Goal: Information Seeking & Learning: Learn about a topic

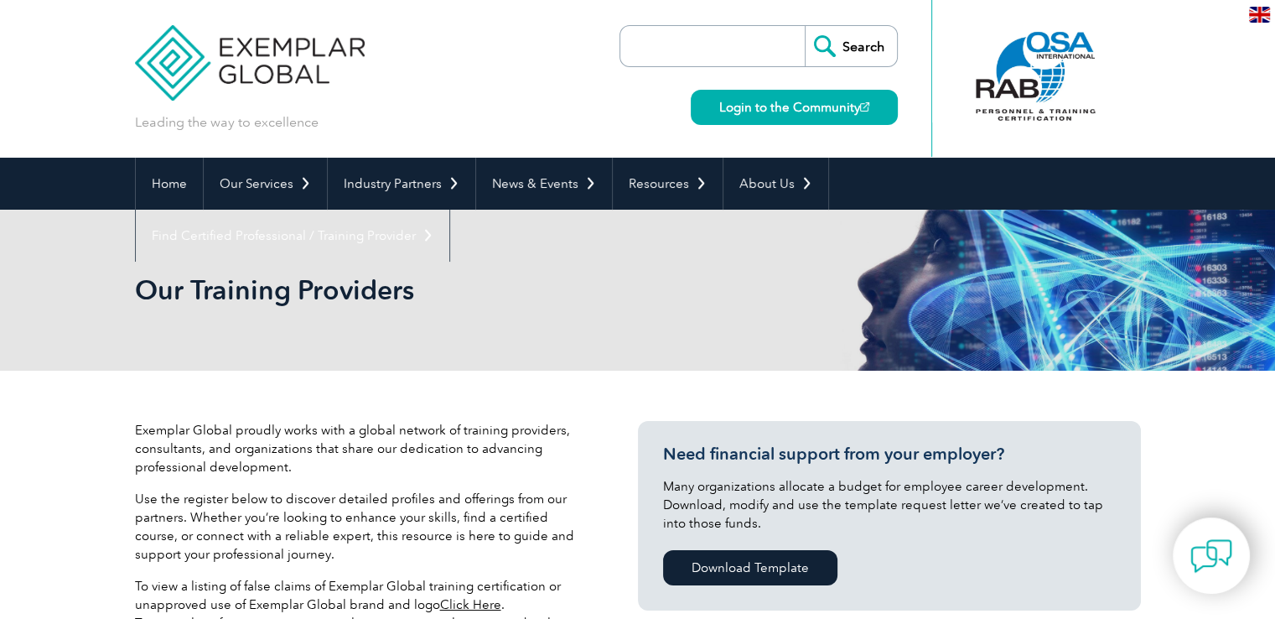
click at [728, 51] on input "search" at bounding box center [717, 46] width 176 height 40
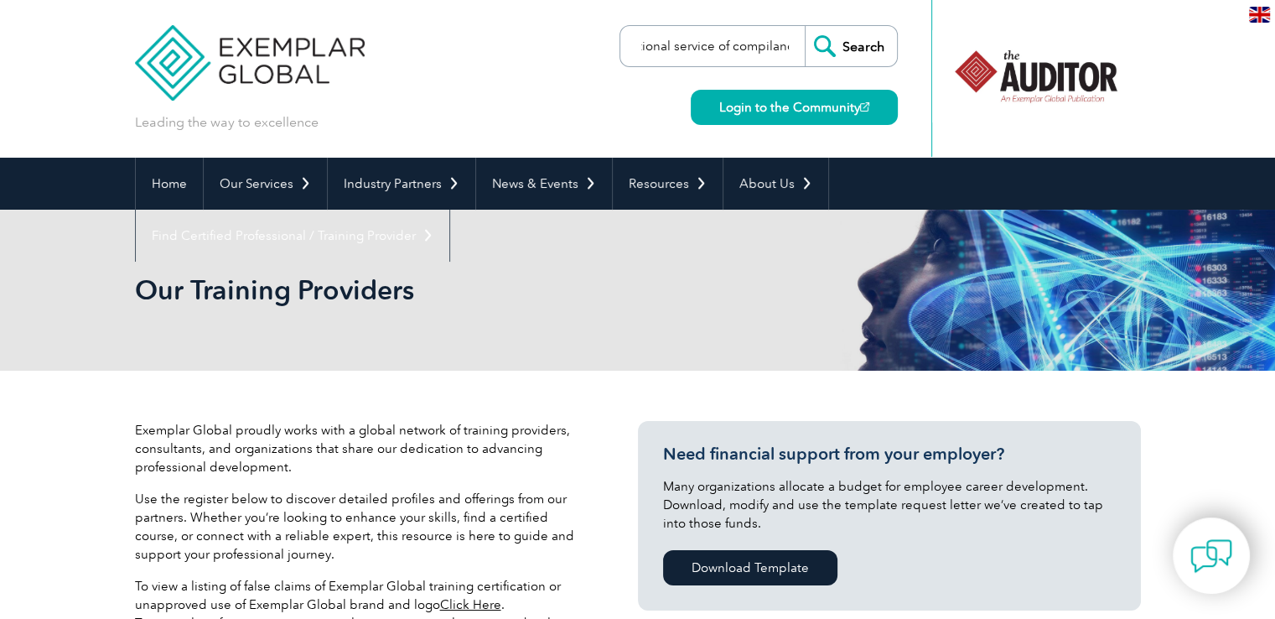
scroll to position [0, 52]
type input "international service of compilance"
click at [805, 26] on input "Search" at bounding box center [851, 46] width 92 height 40
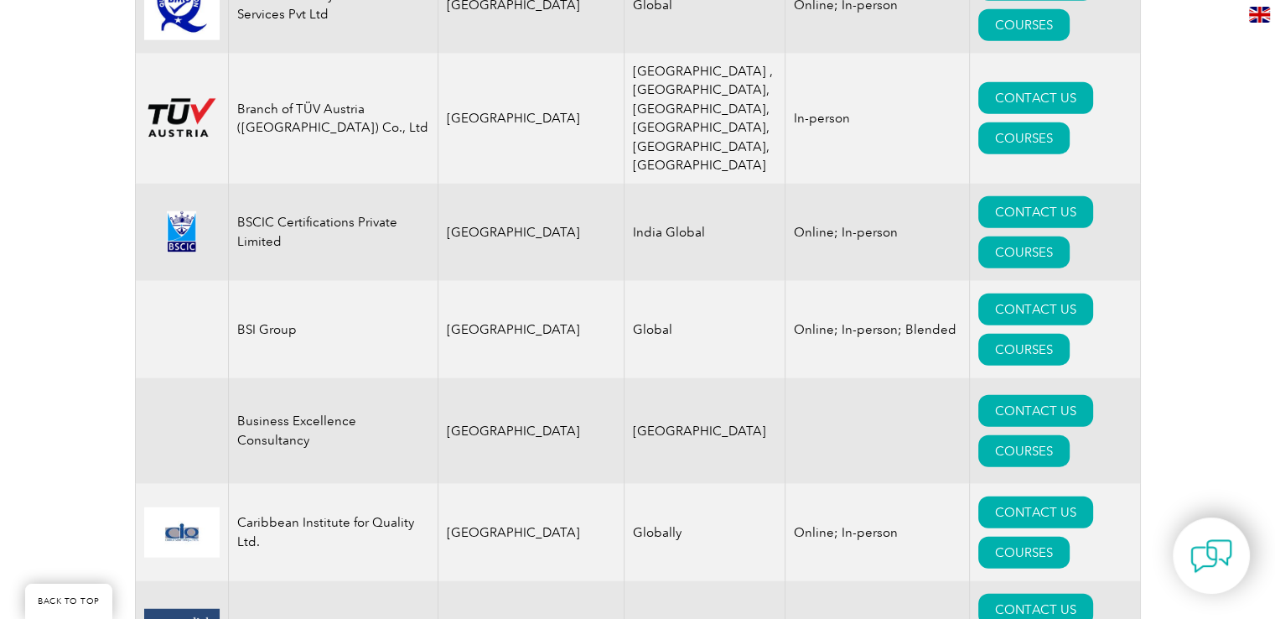
scroll to position [4261, 0]
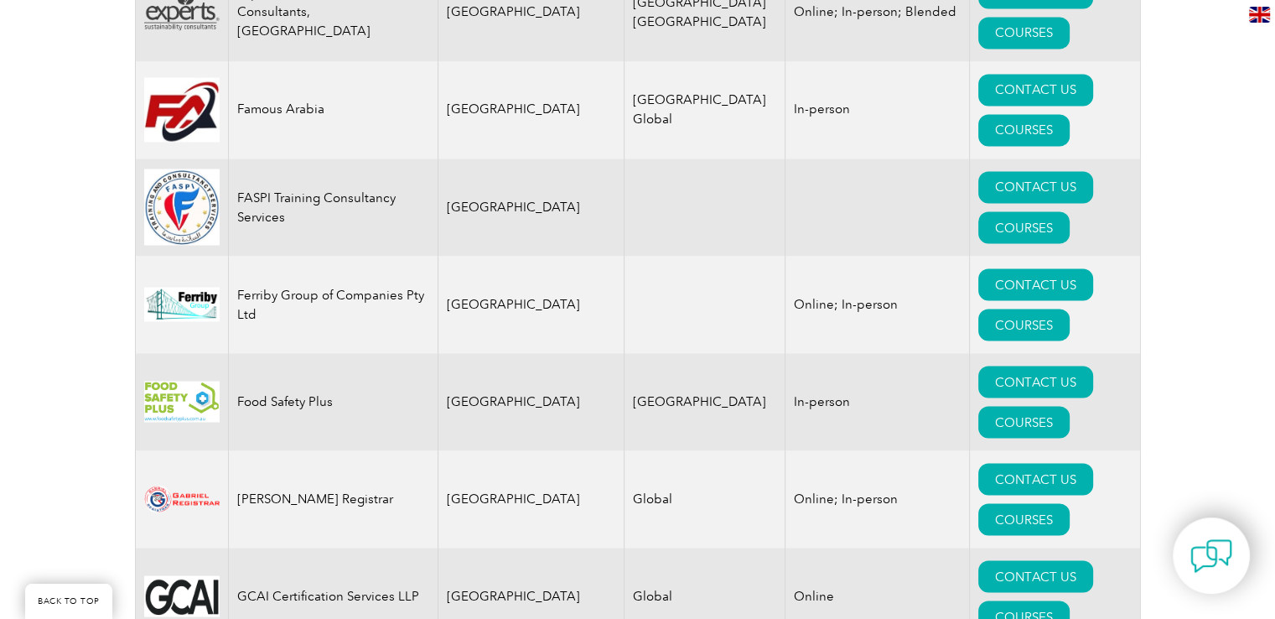
scroll to position [9367, 0]
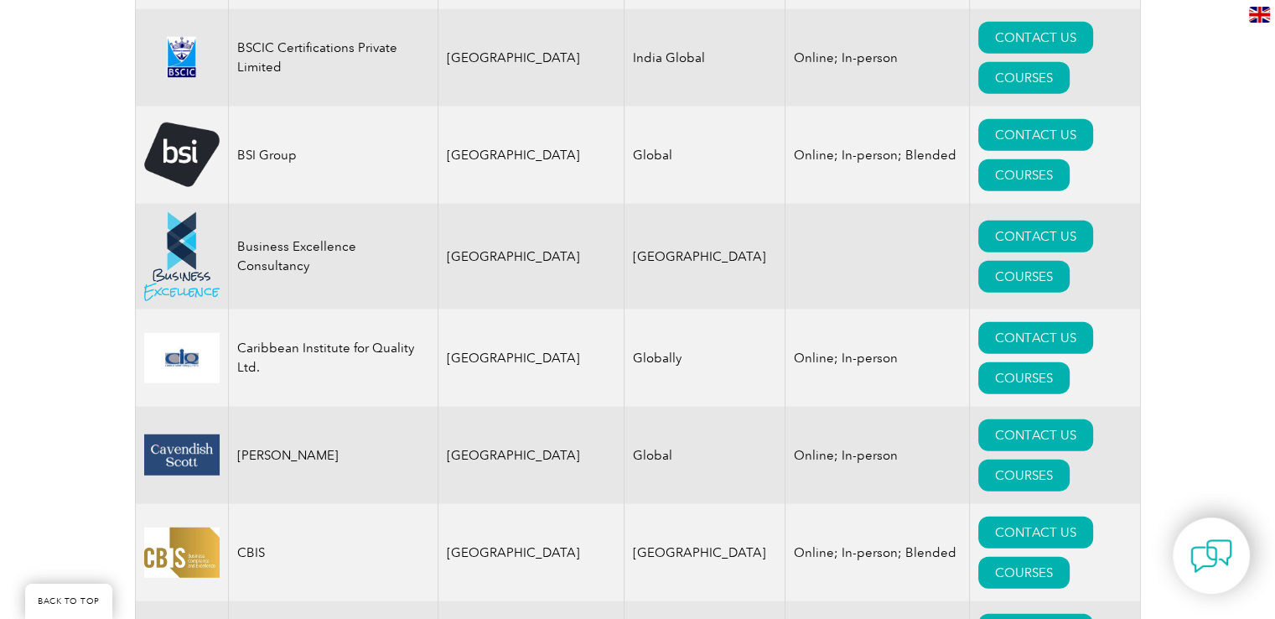
scroll to position [4422, 0]
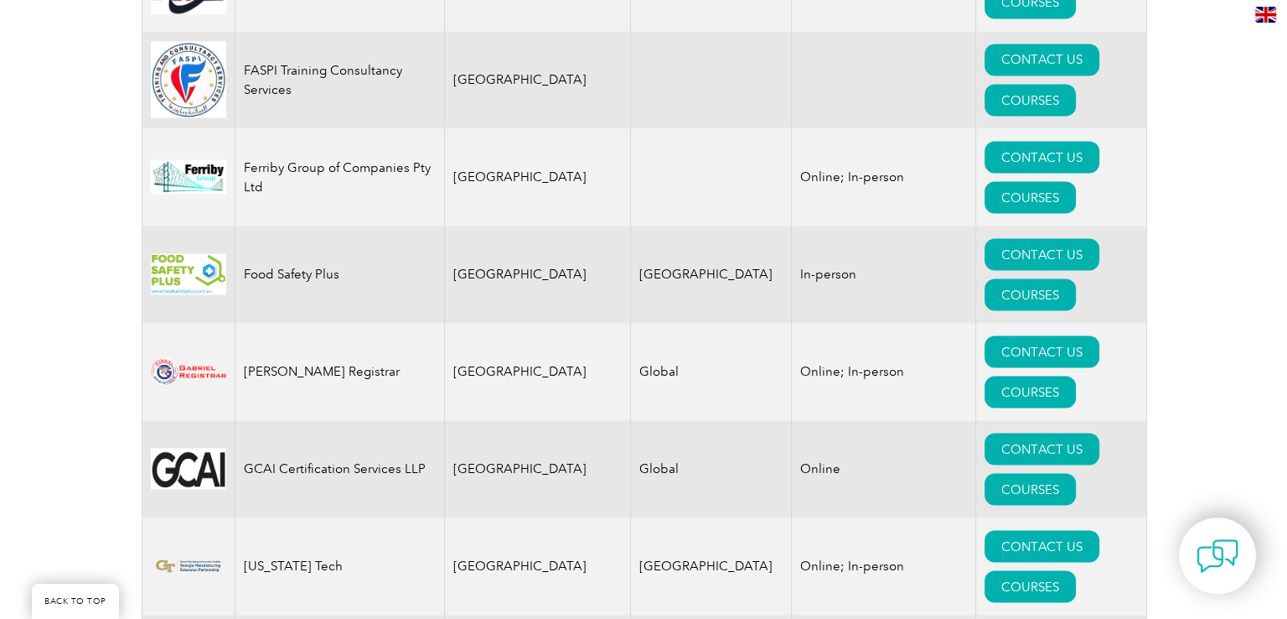
scroll to position [9481, 0]
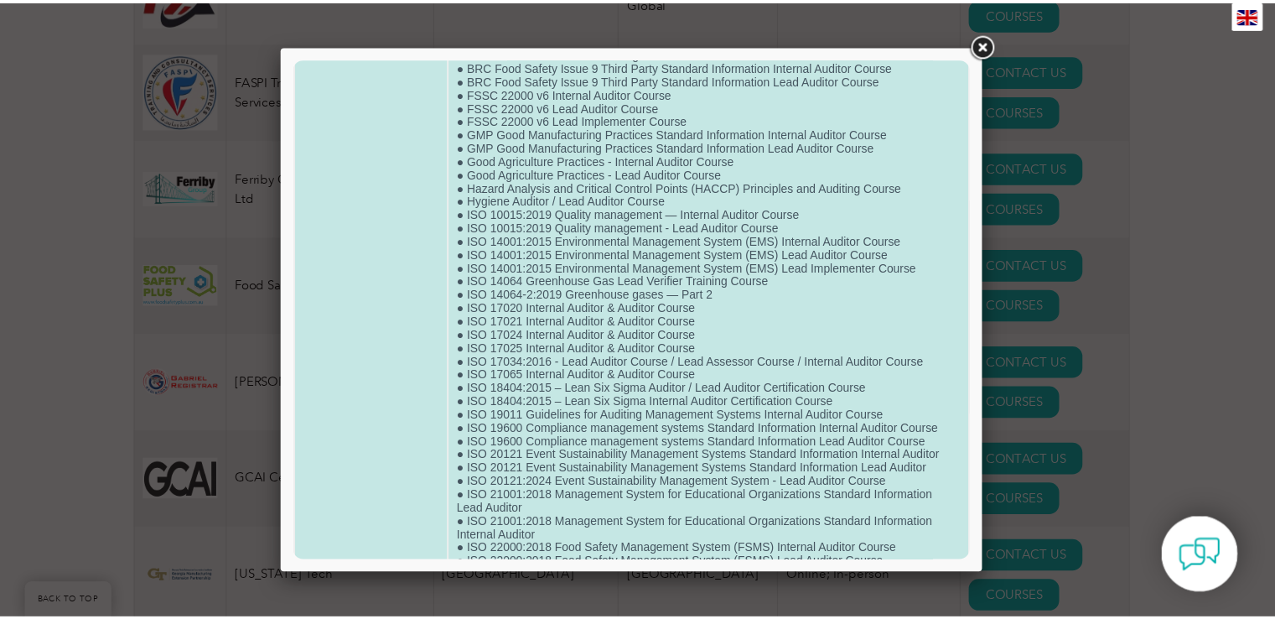
scroll to position [0, 0]
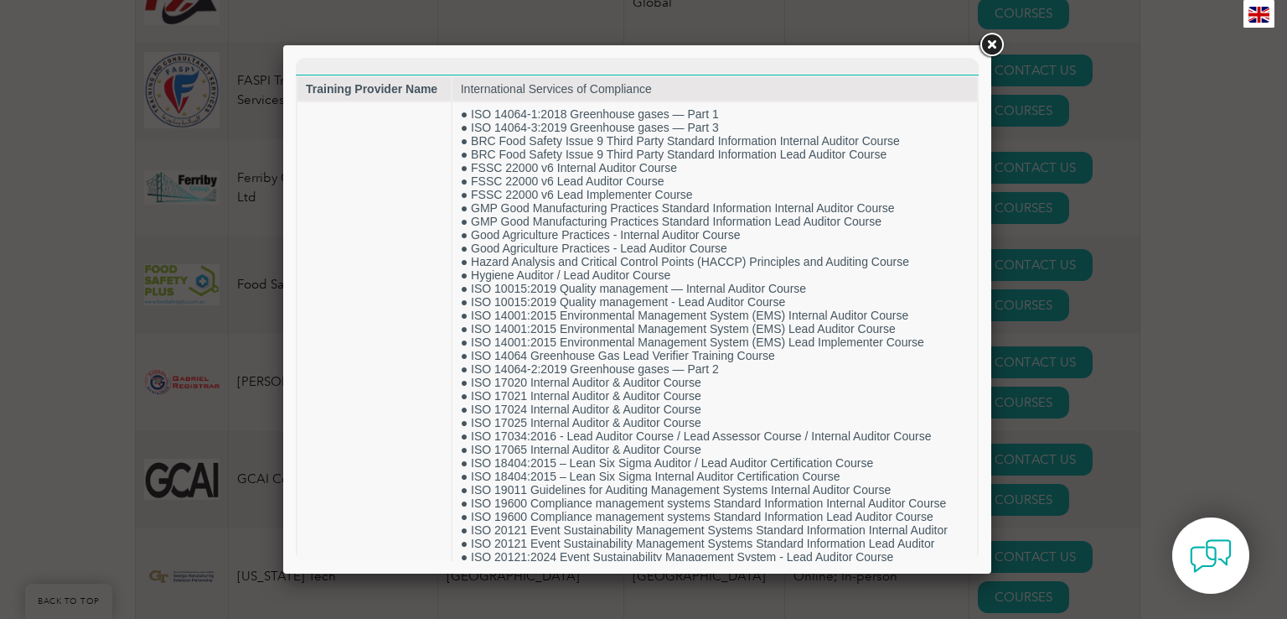
click at [996, 44] on link at bounding box center [992, 45] width 30 height 30
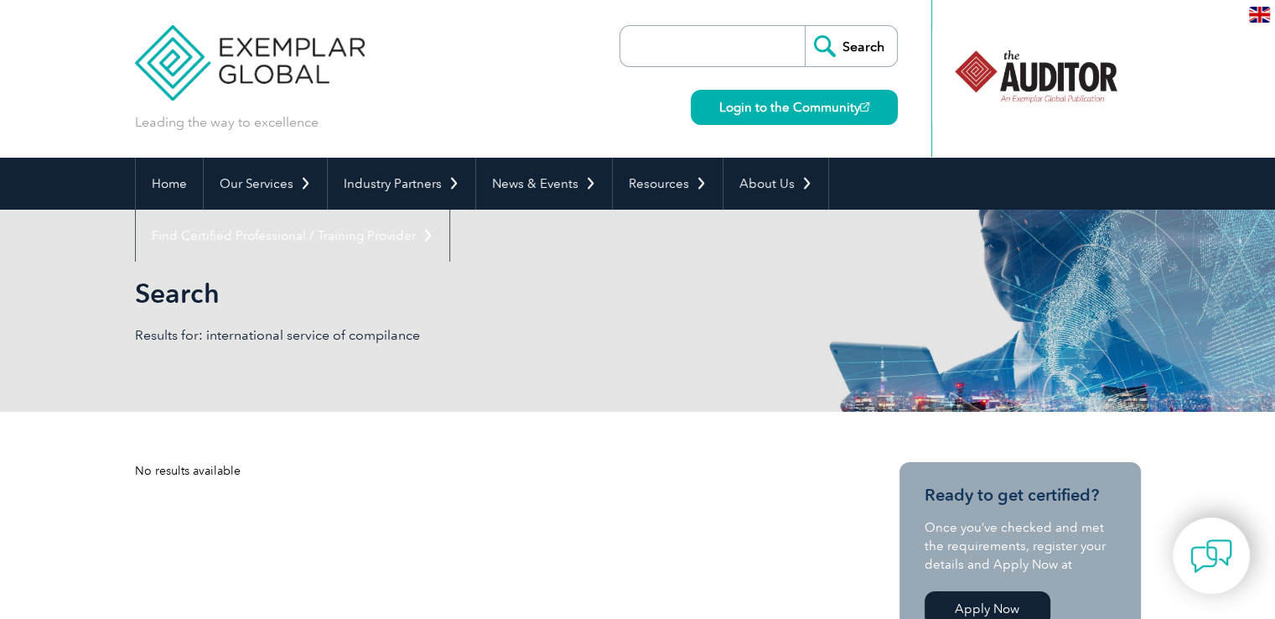
click at [681, 43] on input "search" at bounding box center [717, 46] width 176 height 40
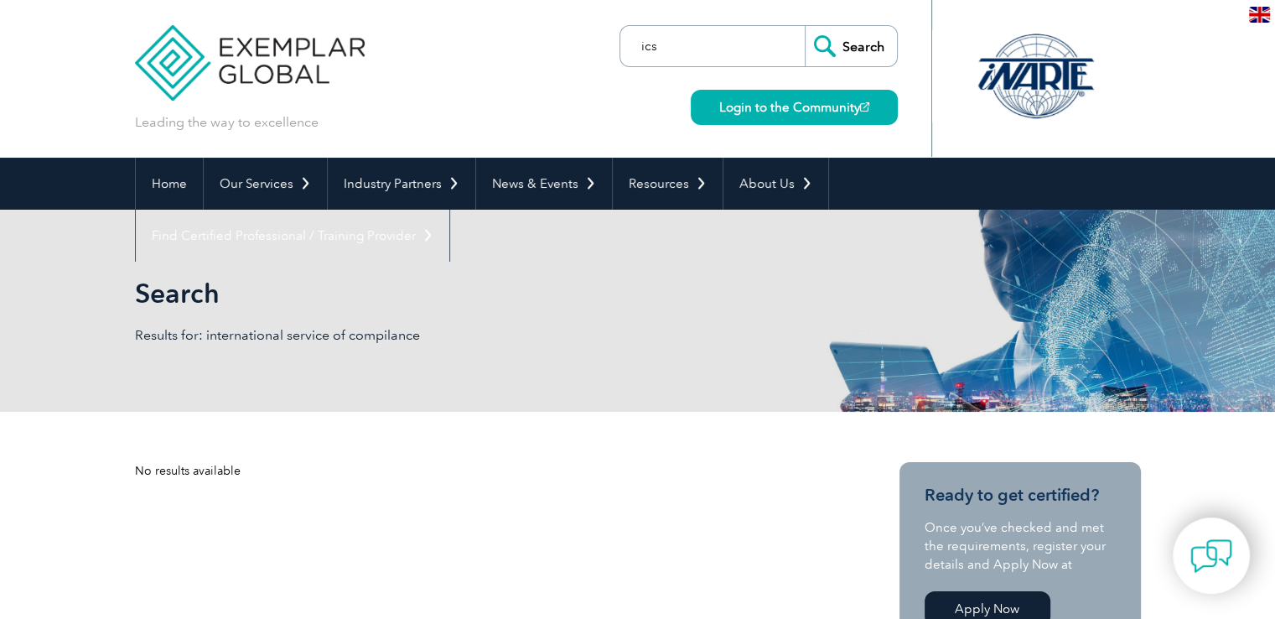
type input "ics"
click at [805, 26] on input "Search" at bounding box center [851, 46] width 92 height 40
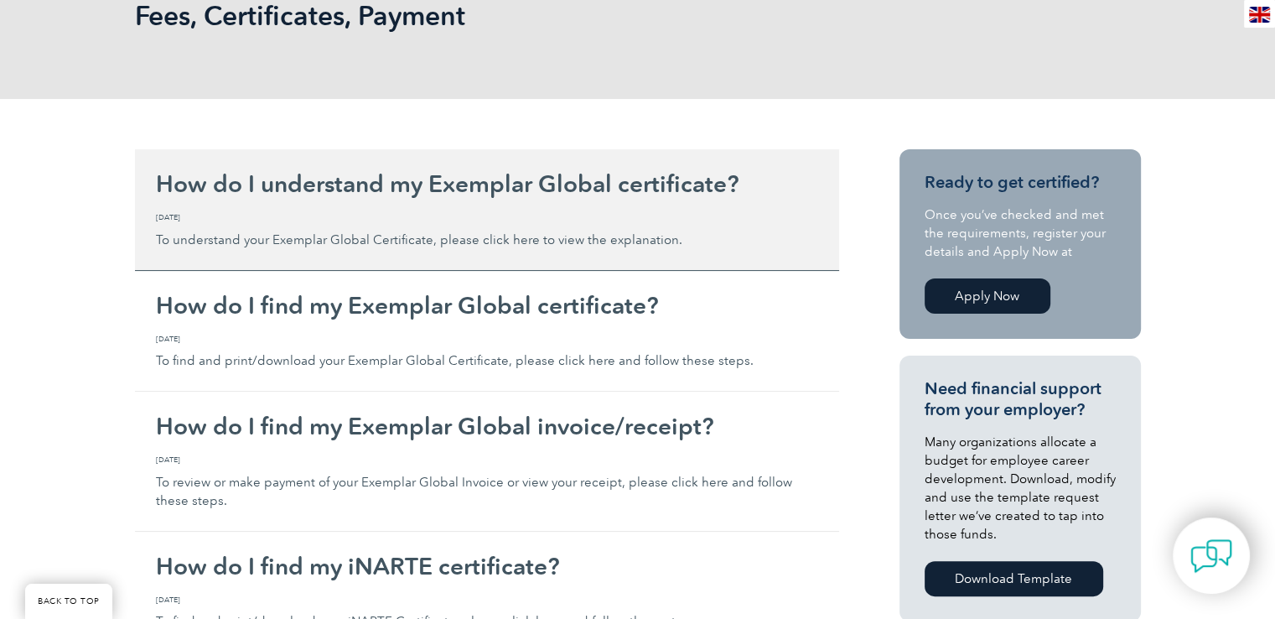
scroll to position [281, 0]
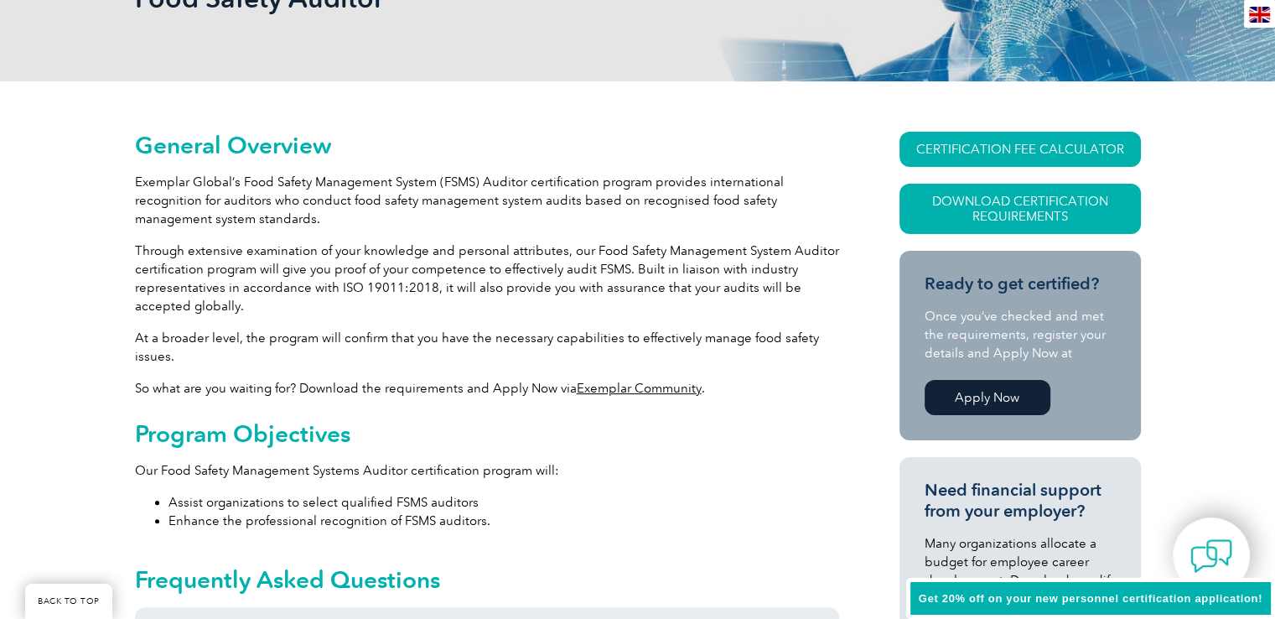
scroll to position [505, 0]
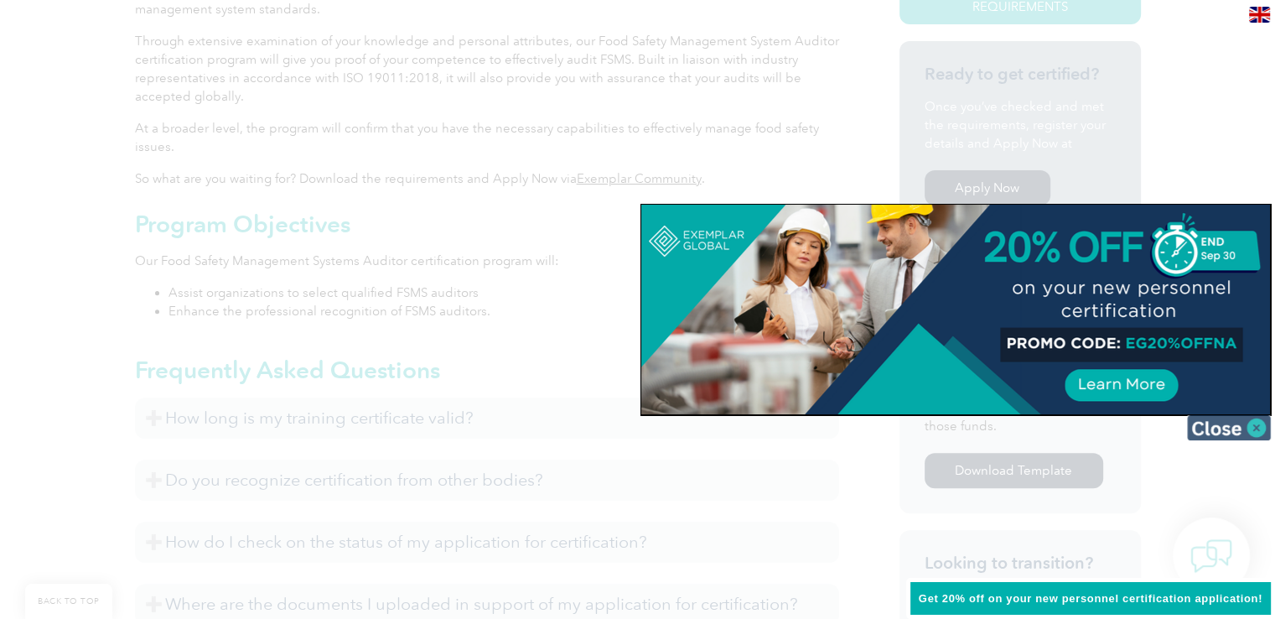
click at [1257, 424] on img at bounding box center [1229, 427] width 84 height 25
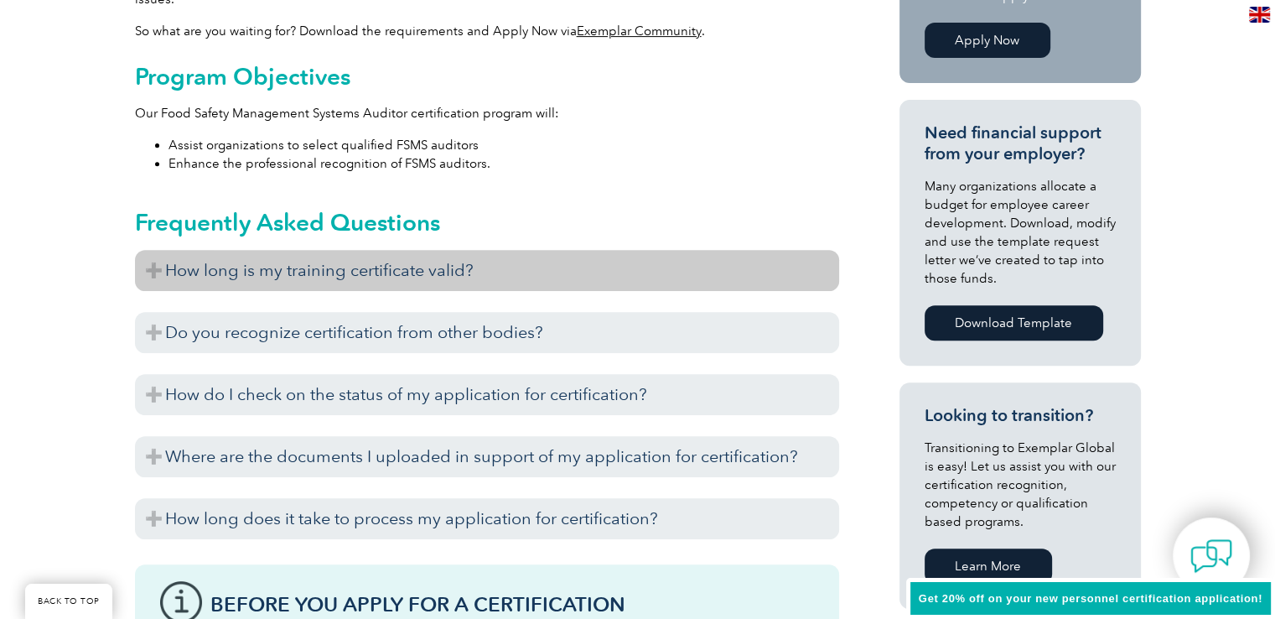
scroll to position [657, 0]
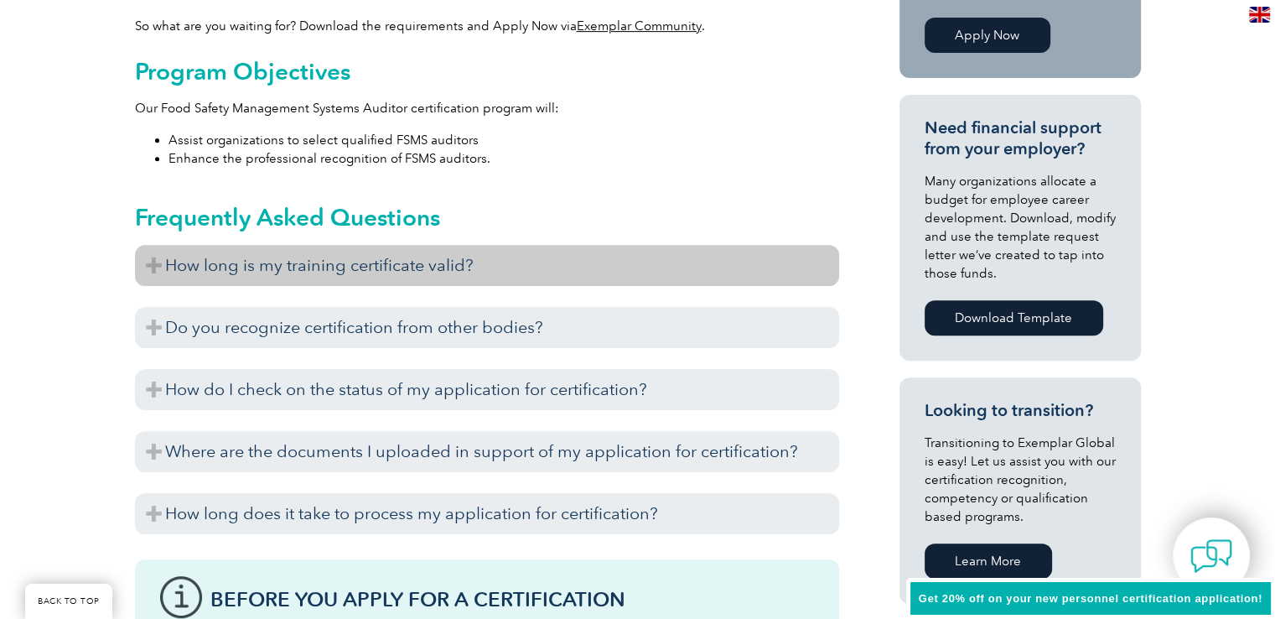
click at [409, 262] on h3 "How long is my training certificate valid?" at bounding box center [487, 265] width 704 height 41
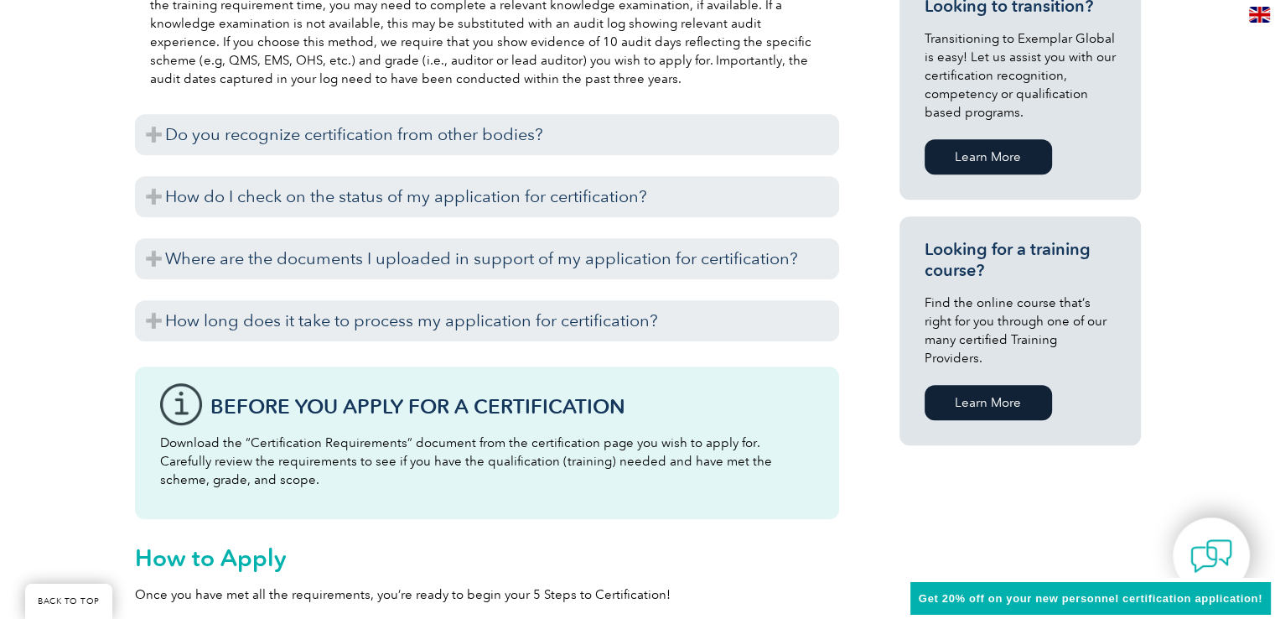
scroll to position [1063, 0]
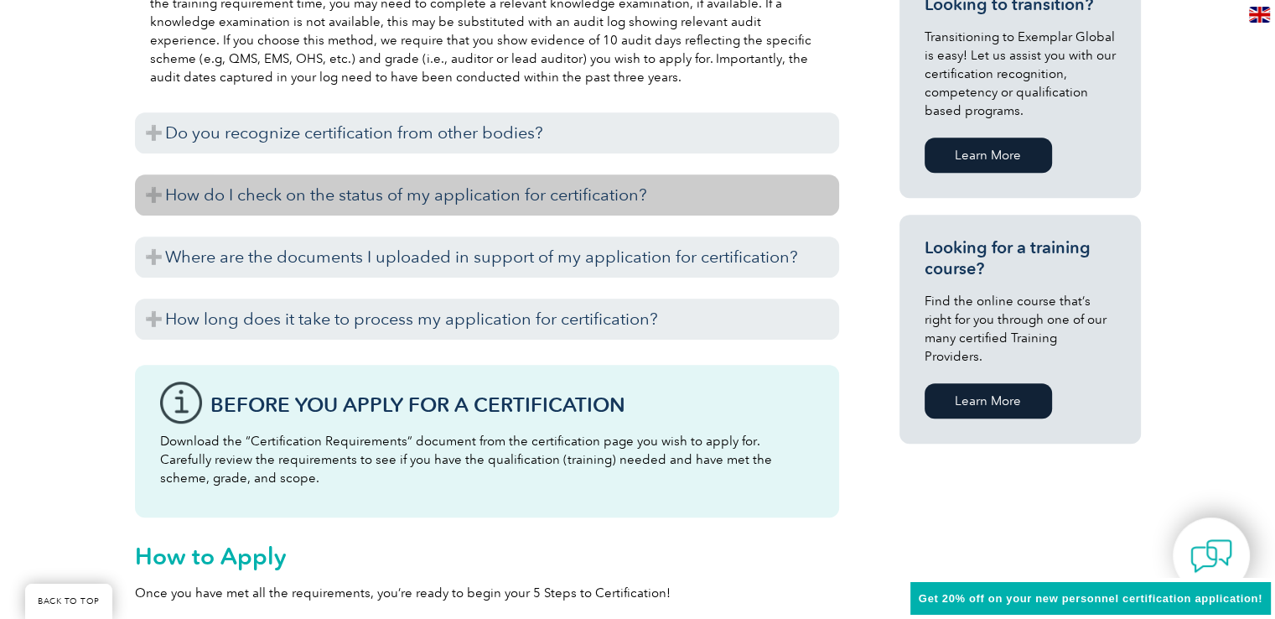
click at [415, 185] on h3 "How do I check on the status of my application for certification?" at bounding box center [487, 194] width 704 height 41
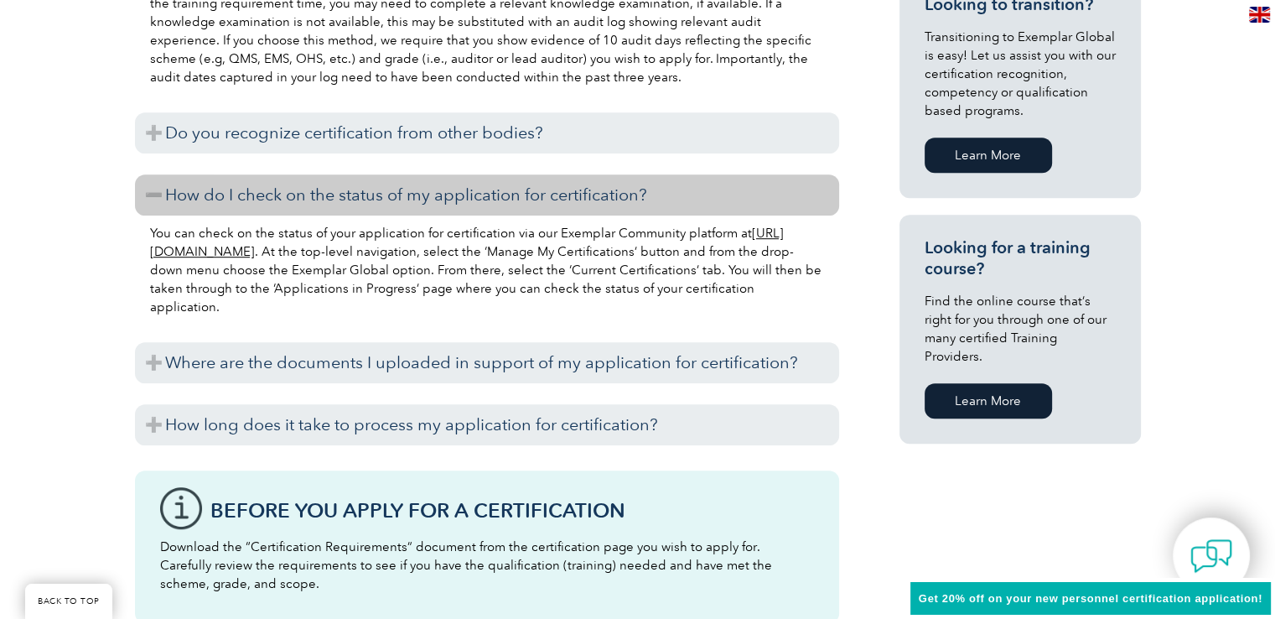
click at [415, 185] on h3 "How do I check on the status of my application for certification?" at bounding box center [487, 194] width 704 height 41
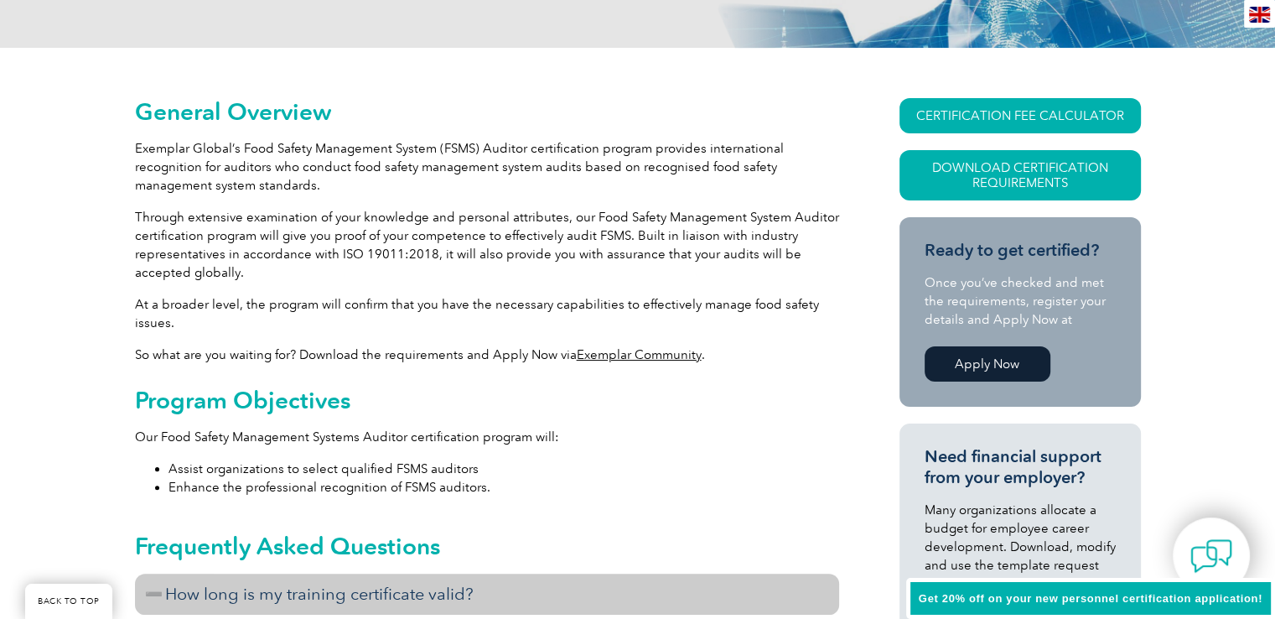
scroll to position [0, 0]
